Goal: Task Accomplishment & Management: Complete application form

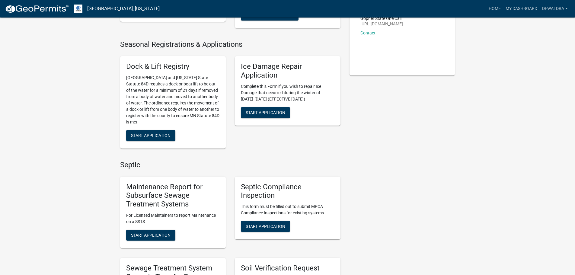
scroll to position [211, 0]
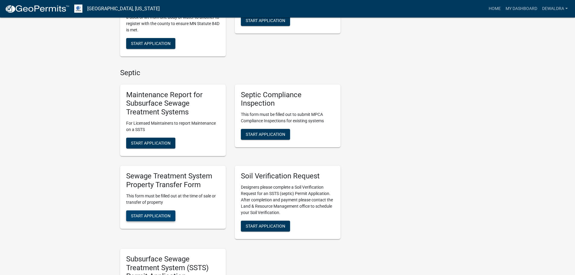
click at [156, 216] on span "Start Application" at bounding box center [151, 215] width 40 height 5
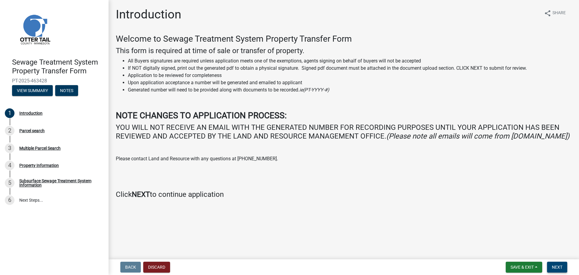
click at [561, 268] on span "Next" at bounding box center [557, 267] width 11 height 5
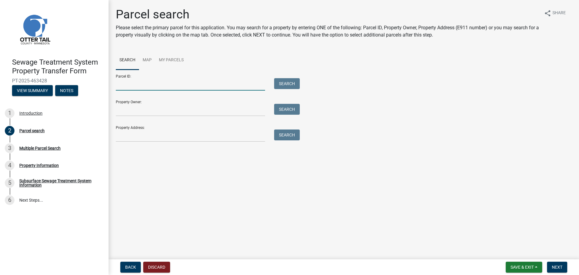
click at [127, 87] on input "Parcel ID:" at bounding box center [190, 84] width 149 height 12
type input "16000230132000"
click at [281, 82] on button "Search" at bounding box center [287, 83] width 26 height 11
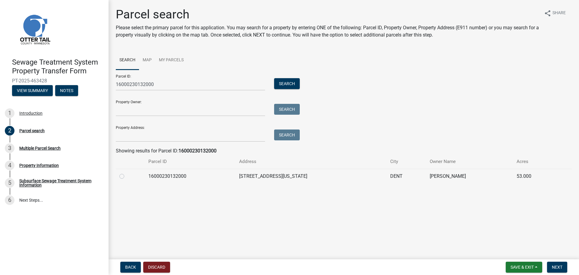
click at [127, 173] on label at bounding box center [127, 173] width 0 height 0
click at [127, 176] on input "radio" at bounding box center [129, 175] width 4 height 4
radio input "true"
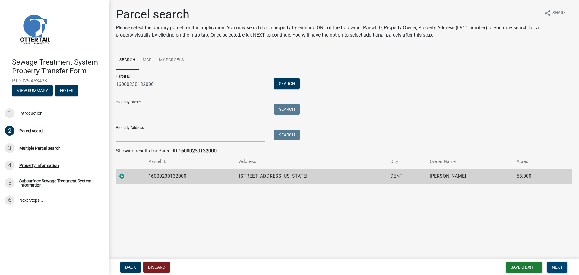
click at [562, 269] on span "Next" at bounding box center [557, 267] width 11 height 5
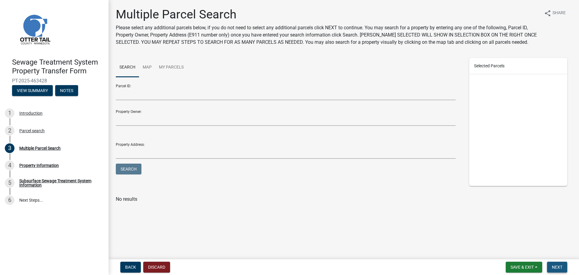
click at [560, 267] on span "Next" at bounding box center [557, 267] width 11 height 5
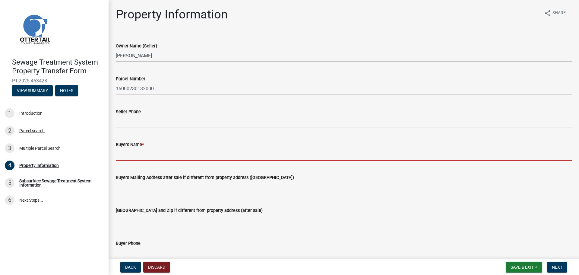
click at [133, 156] on input "Buyers Name *" at bounding box center [344, 154] width 456 height 12
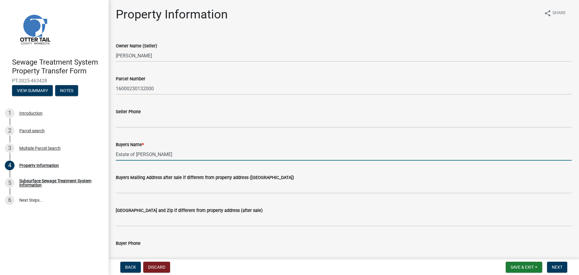
type input "Estate of [PERSON_NAME]"
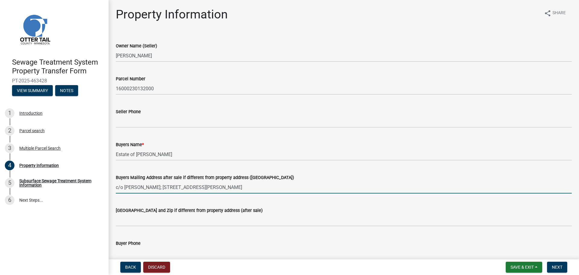
type input "c/o [PERSON_NAME]; [STREET_ADDRESS][PERSON_NAME]"
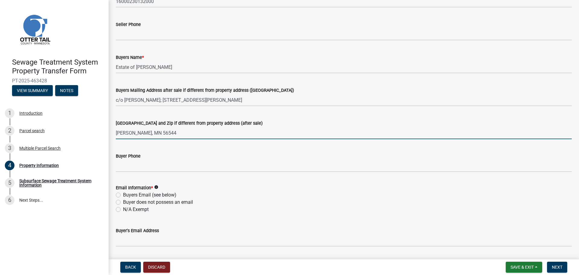
scroll to position [91, 0]
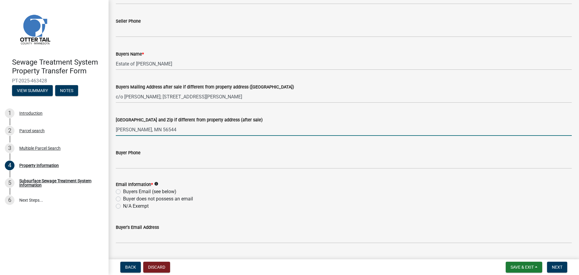
type input "[PERSON_NAME], MN 56544"
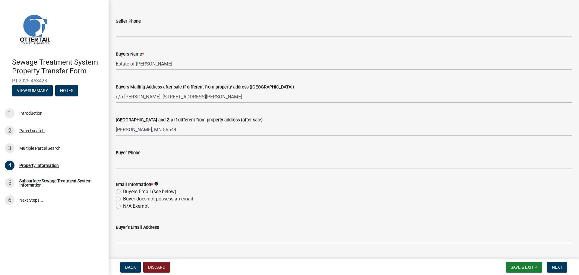
click at [123, 207] on label "N/A Exempt" at bounding box center [136, 206] width 26 height 7
click at [123, 206] on input "N/A Exempt" at bounding box center [125, 205] width 4 height 4
radio input "true"
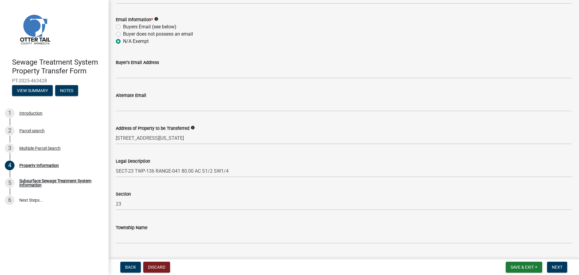
scroll to position [270, 0]
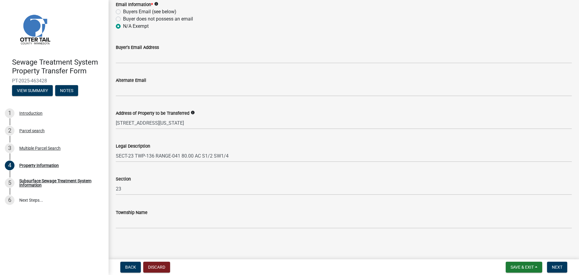
click at [559, 260] on nav "Back Discard Save & Exit Save Save & Exit Next" at bounding box center [344, 267] width 471 height 16
click at [565, 268] on button "Next" at bounding box center [557, 267] width 20 height 11
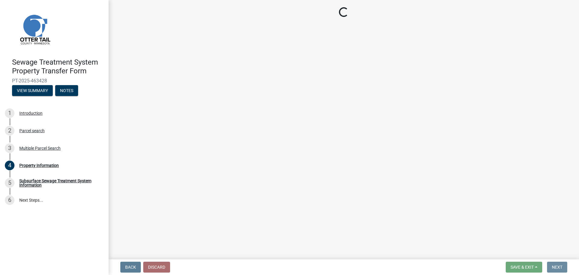
scroll to position [0, 0]
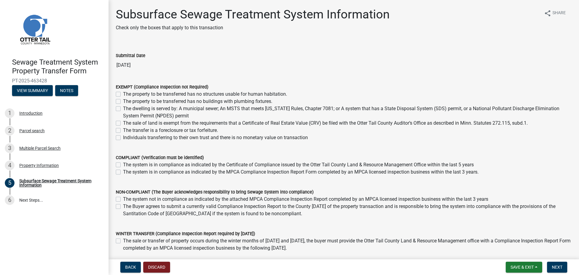
click at [123, 123] on label "The sale of land is exempt from the requirements that a Certificate of Real Est…" at bounding box center [325, 123] width 405 height 7
click at [123, 123] on input "The sale of land is exempt from the requirements that a Certificate of Real Est…" at bounding box center [125, 122] width 4 height 4
checkbox input "true"
checkbox input "false"
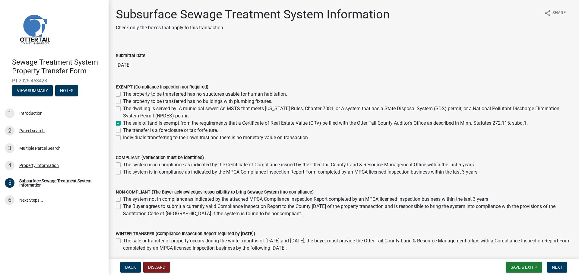
checkbox input "false"
checkbox input "true"
checkbox input "false"
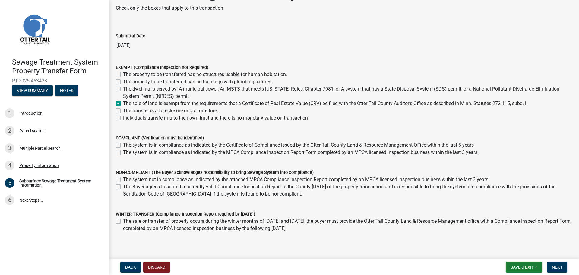
scroll to position [30, 0]
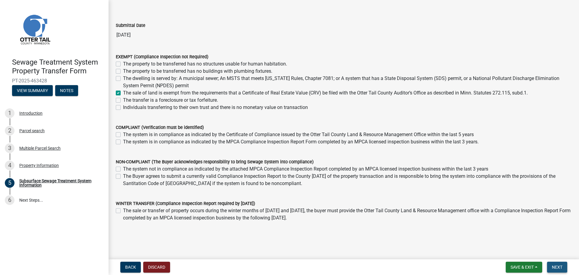
click at [559, 266] on span "Next" at bounding box center [557, 267] width 11 height 5
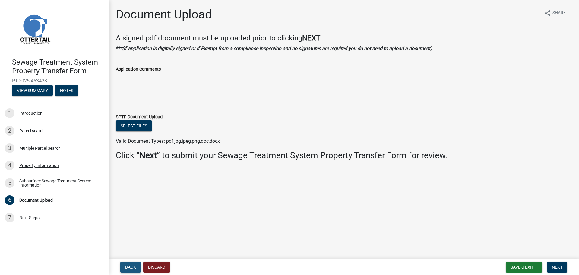
click at [129, 266] on span "Back" at bounding box center [130, 267] width 11 height 5
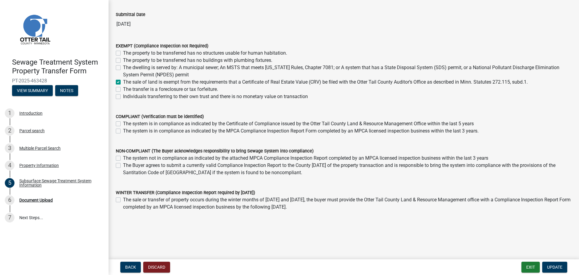
scroll to position [43, 0]
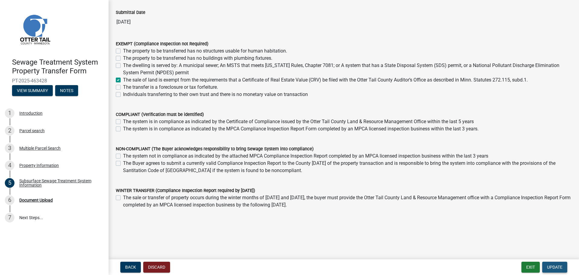
click at [555, 266] on span "Update" at bounding box center [554, 267] width 15 height 5
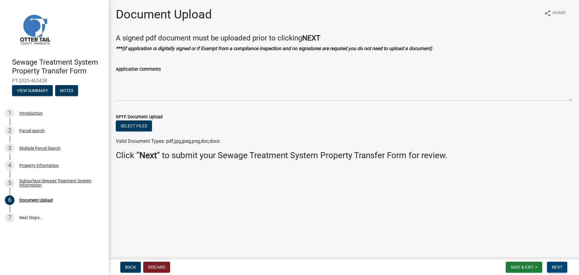
click at [561, 267] on span "Next" at bounding box center [557, 267] width 11 height 5
